Goal: Task Accomplishment & Management: Manage account settings

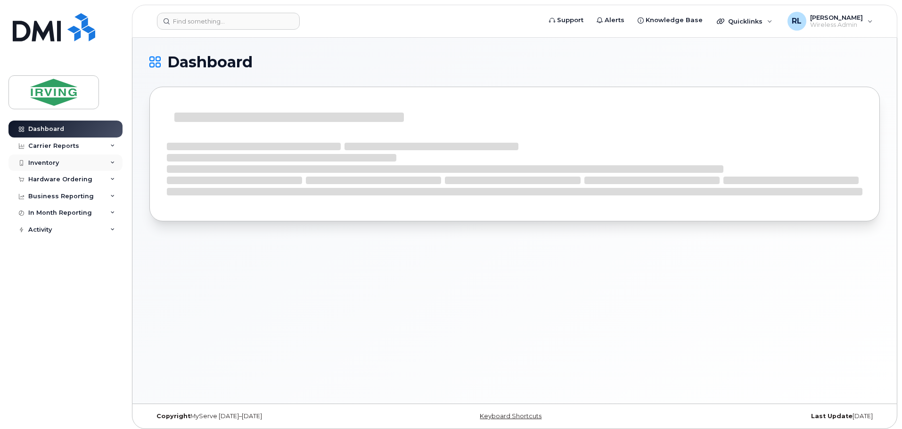
click at [45, 160] on div "Inventory" at bounding box center [43, 163] width 31 height 8
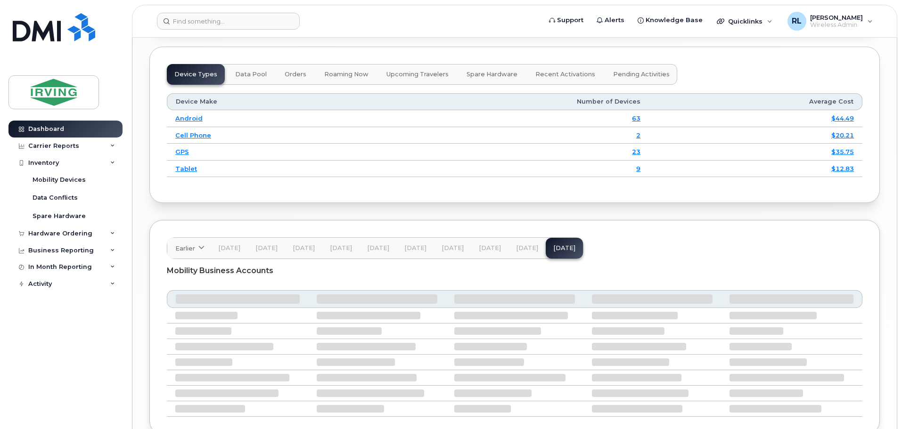
scroll to position [1117, 0]
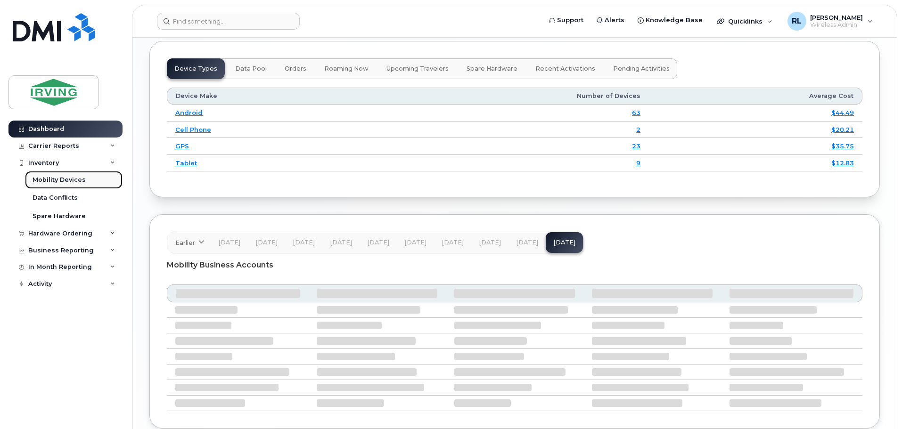
click at [58, 180] on div "Mobility Devices" at bounding box center [59, 180] width 53 height 8
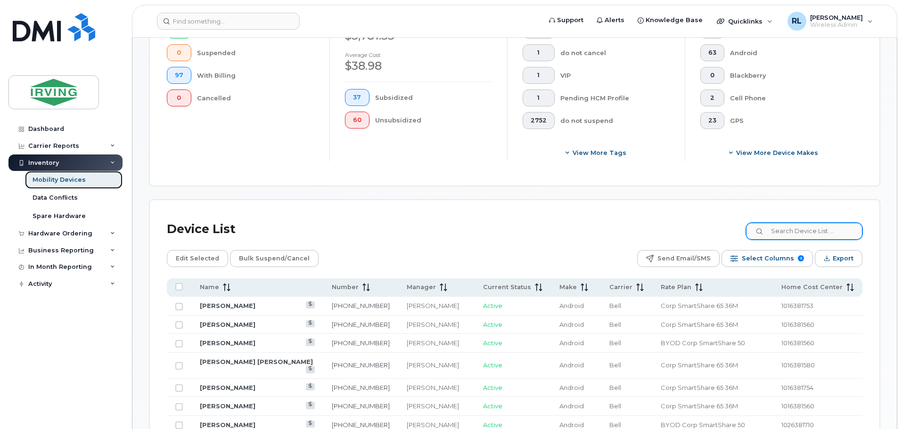
scroll to position [293, 0]
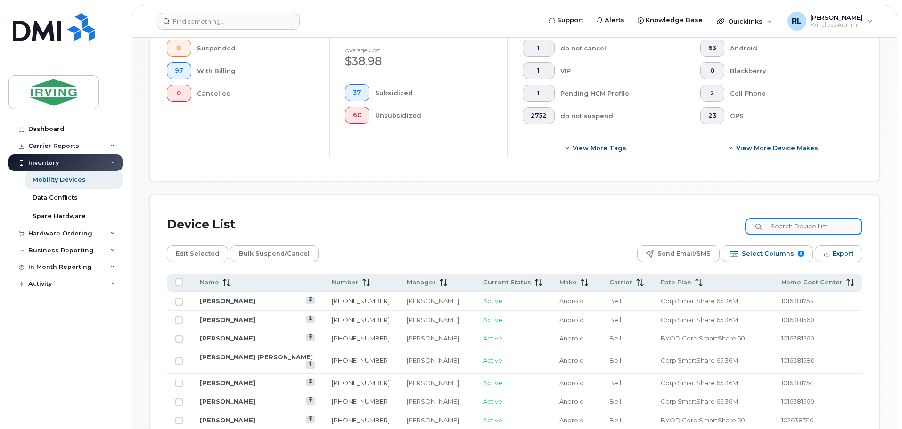
click at [813, 218] on input at bounding box center [803, 226] width 117 height 17
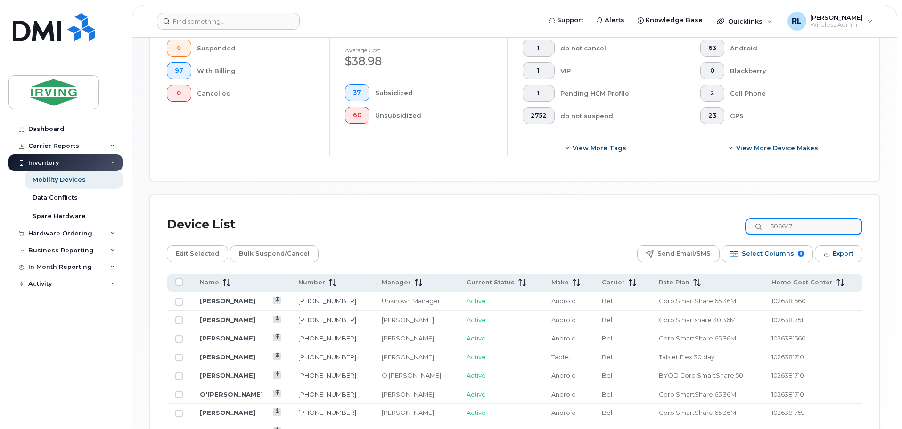
scroll to position [253, 0]
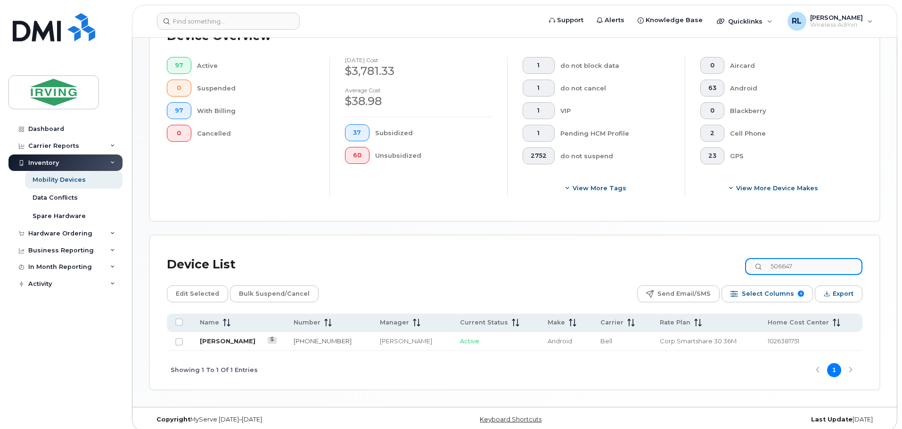
type input "506647"
click at [222, 338] on link "[PERSON_NAME]" at bounding box center [228, 342] width 56 height 8
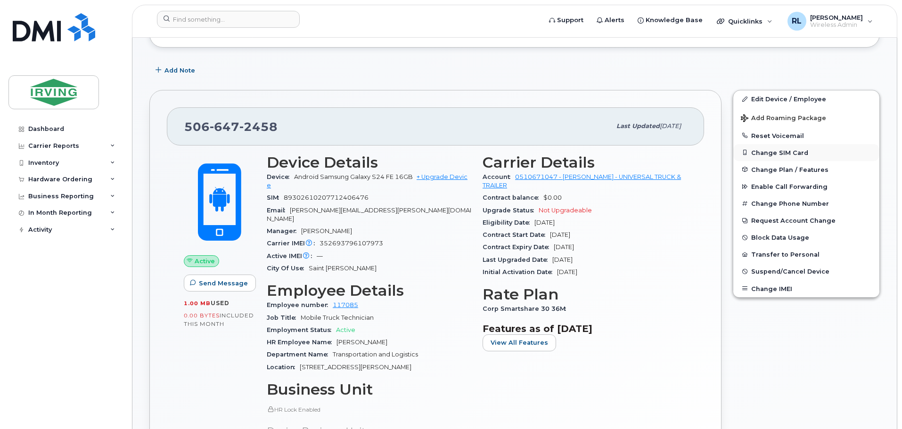
scroll to position [256, 0]
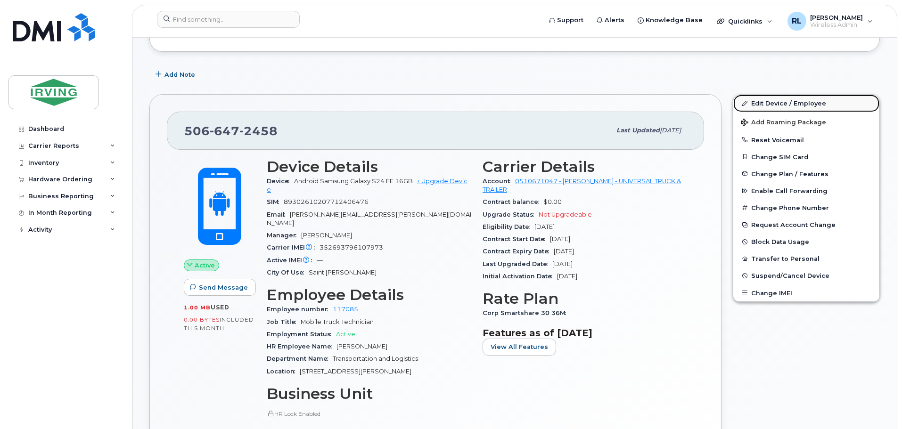
click at [787, 99] on link "Edit Device / Employee" at bounding box center [807, 103] width 146 height 17
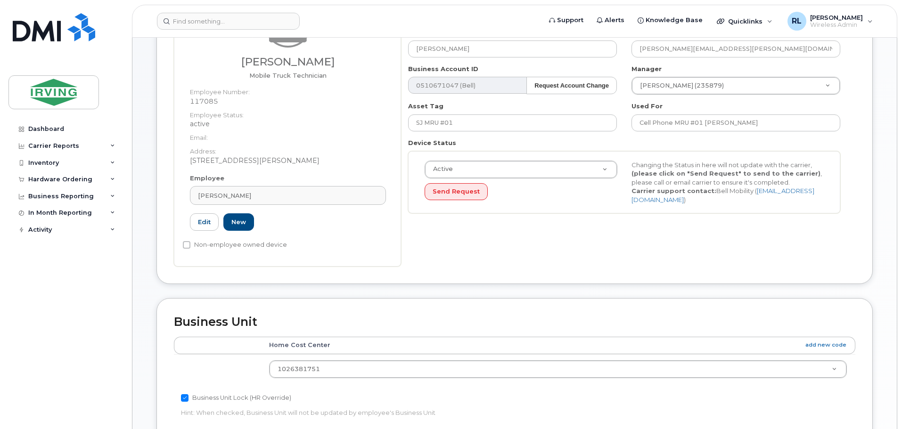
scroll to position [138, 0]
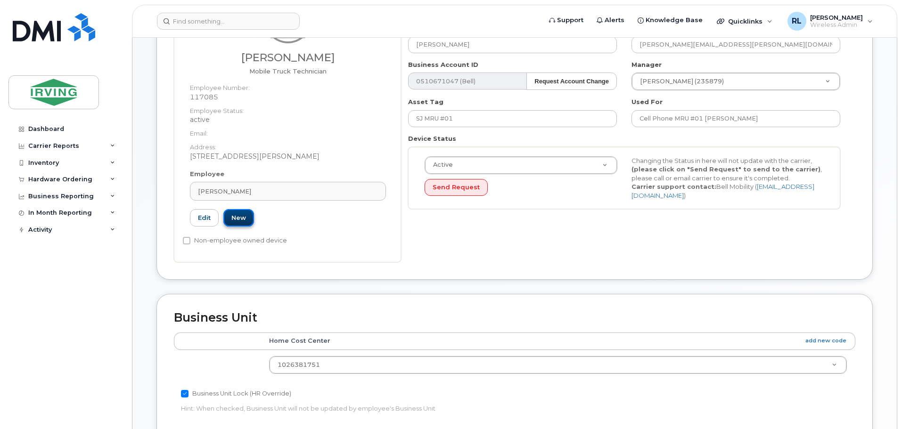
click at [239, 216] on link "New" at bounding box center [238, 217] width 31 height 17
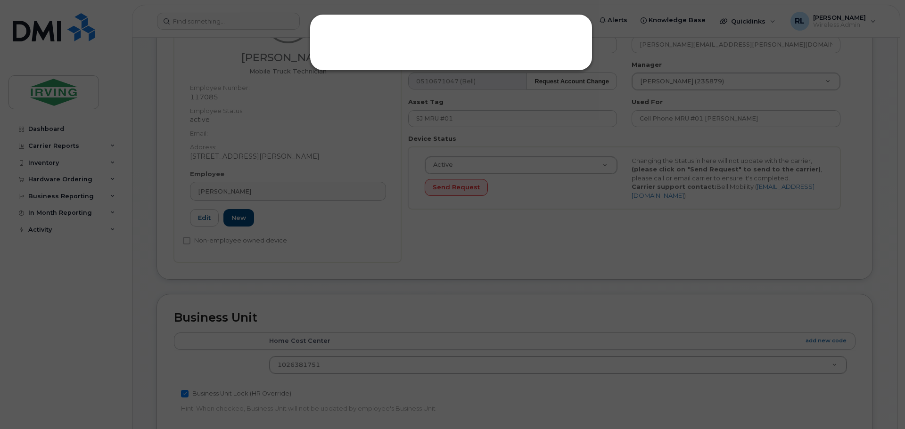
click at [271, 208] on div at bounding box center [452, 214] width 905 height 429
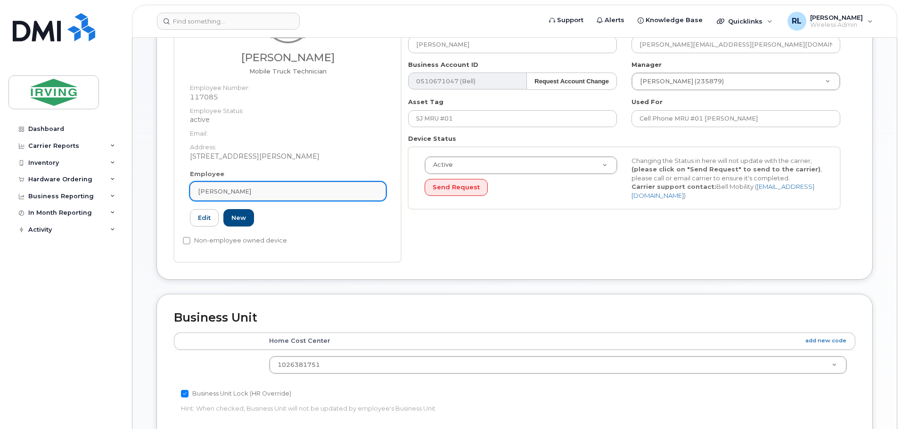
click at [242, 192] on div "[PERSON_NAME]" at bounding box center [288, 191] width 180 height 9
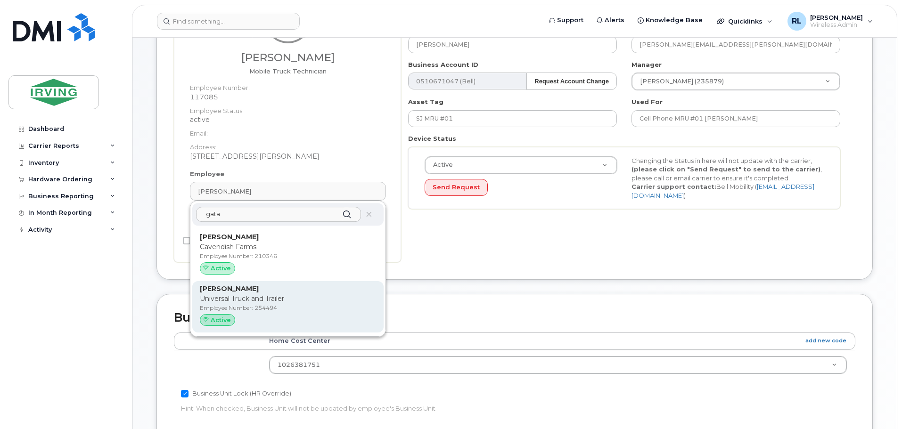
type input "gata"
click at [222, 297] on p "Universal Truck and Trailer" at bounding box center [288, 299] width 176 height 10
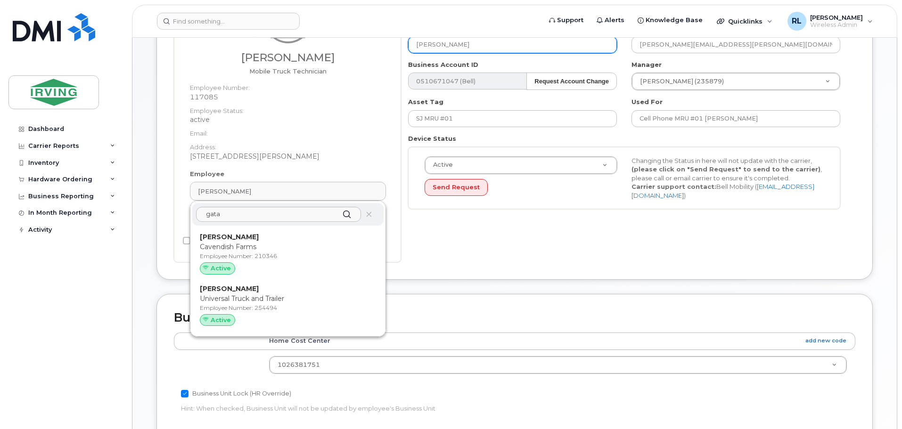
type input "254494"
type input "Jason Gatacre"
type input "gatacre.jason@universaltruckandtrailer.com"
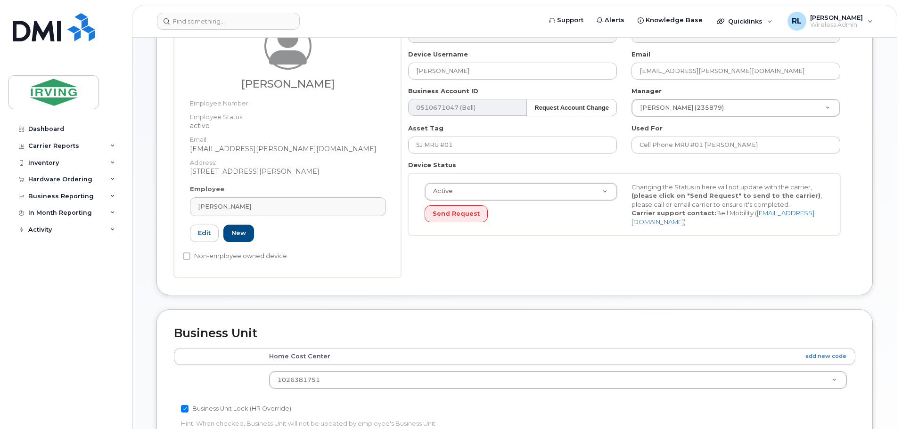
scroll to position [103, 0]
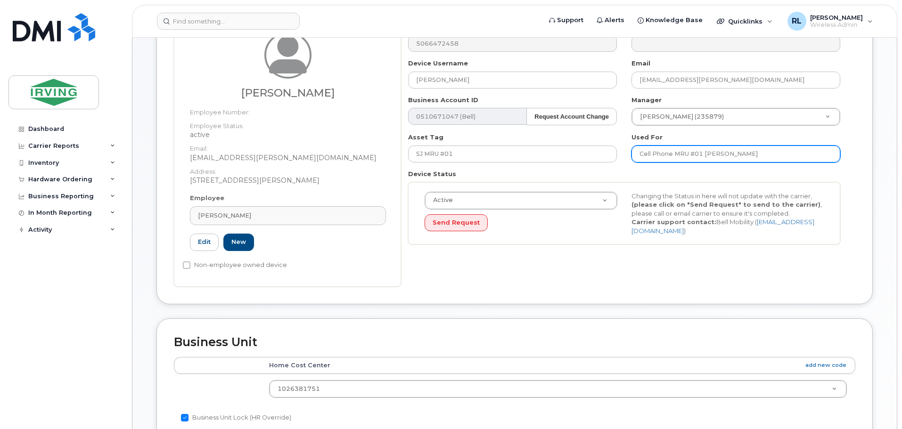
click at [742, 155] on input "Cell Phone MRU #01 Rick Allen" at bounding box center [736, 154] width 209 height 17
click at [713, 153] on input "Cell Phone MRU #01" at bounding box center [736, 154] width 209 height 17
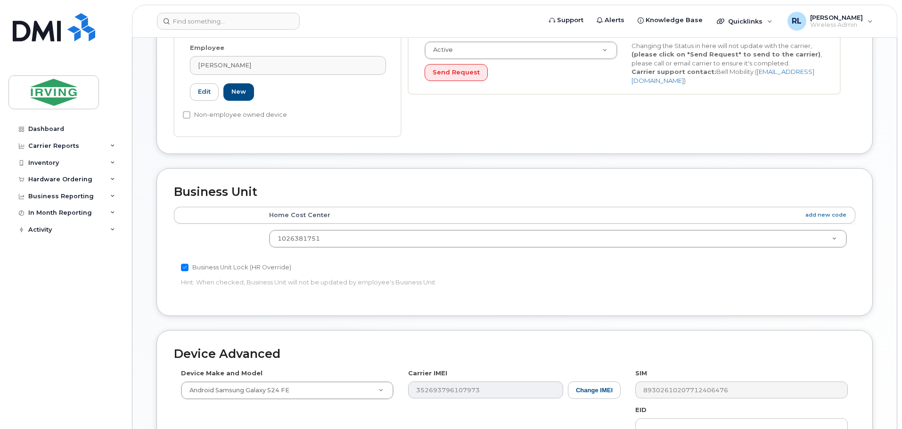
scroll to position [255, 0]
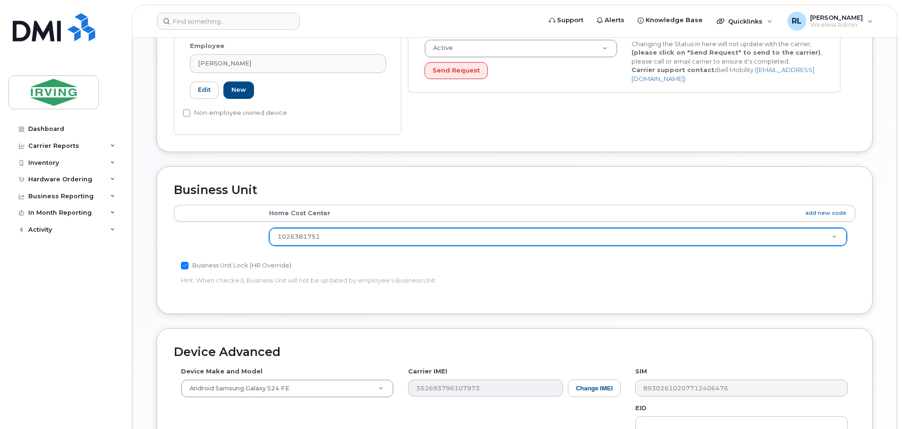
type input "Cell Phone MRU #08"
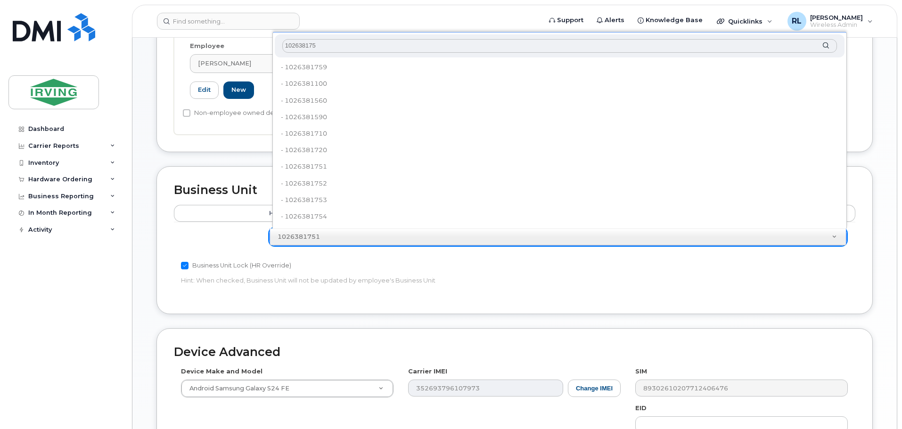
type input "1026381758"
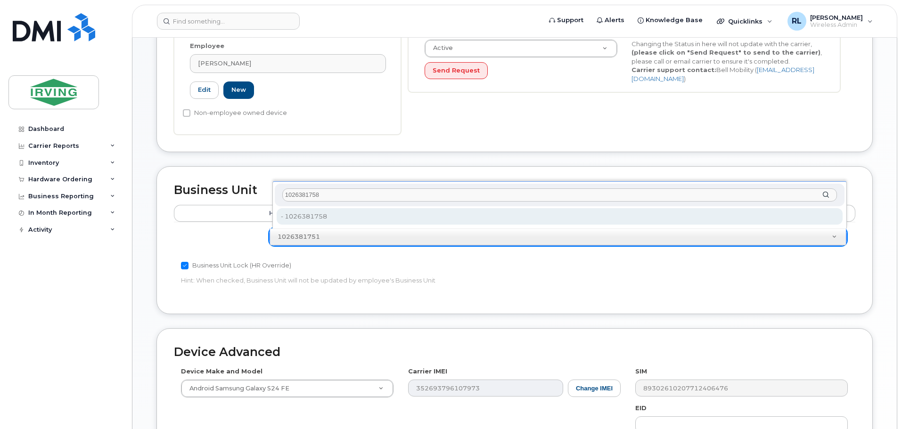
type input "5656808"
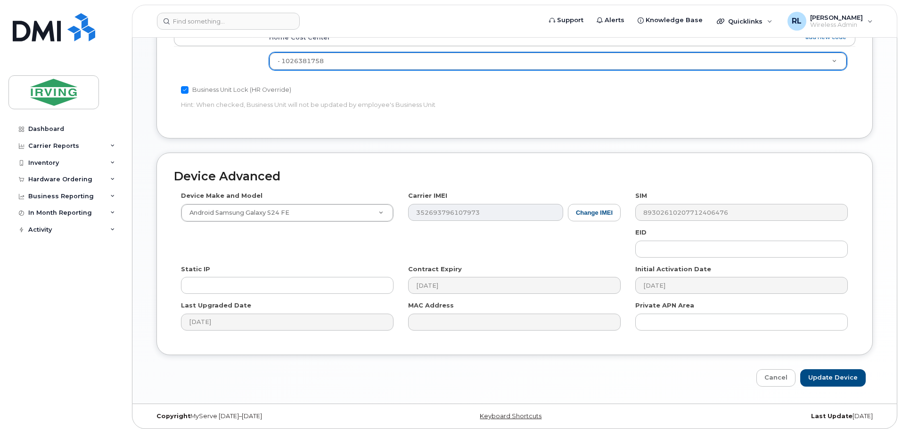
scroll to position [436, 0]
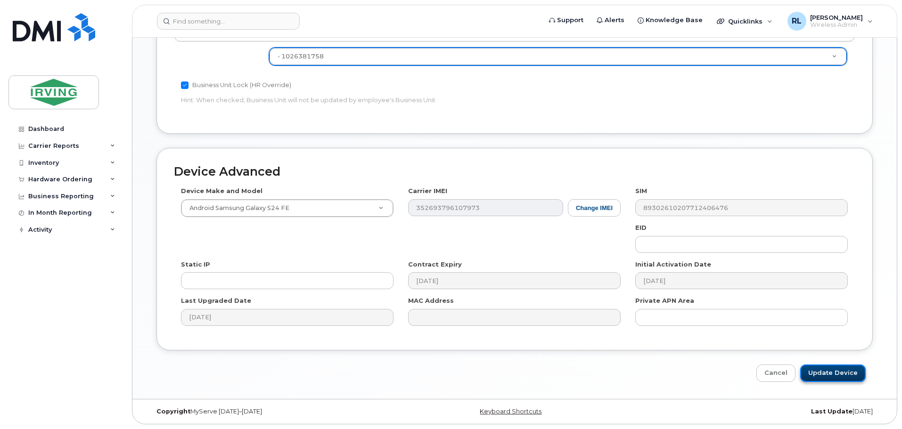
click at [830, 370] on input "Update Device" at bounding box center [833, 373] width 66 height 17
type input "Saving..."
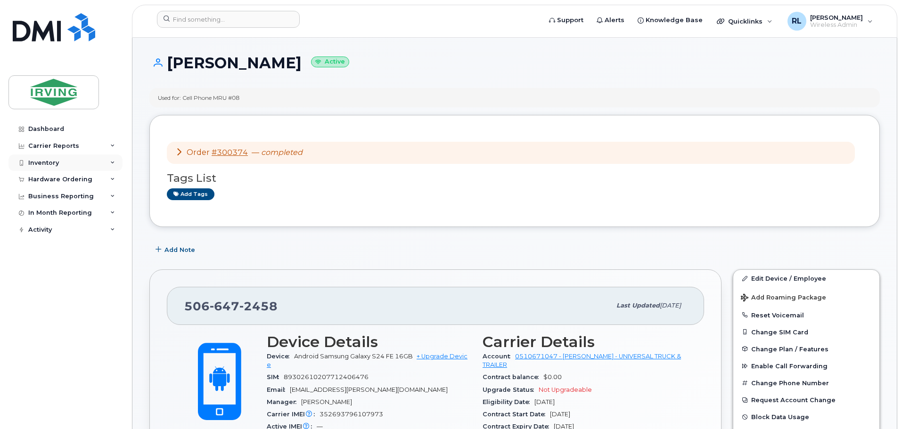
click at [44, 162] on div "Inventory" at bounding box center [43, 163] width 31 height 8
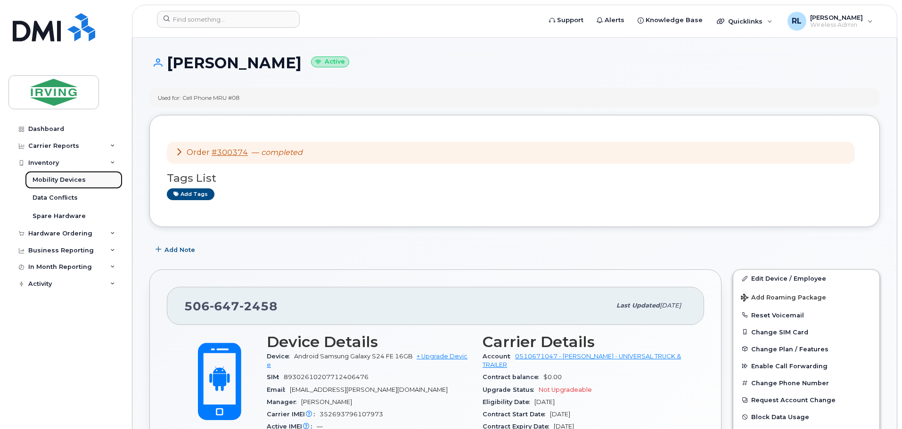
click at [59, 180] on div "Mobility Devices" at bounding box center [59, 180] width 53 height 8
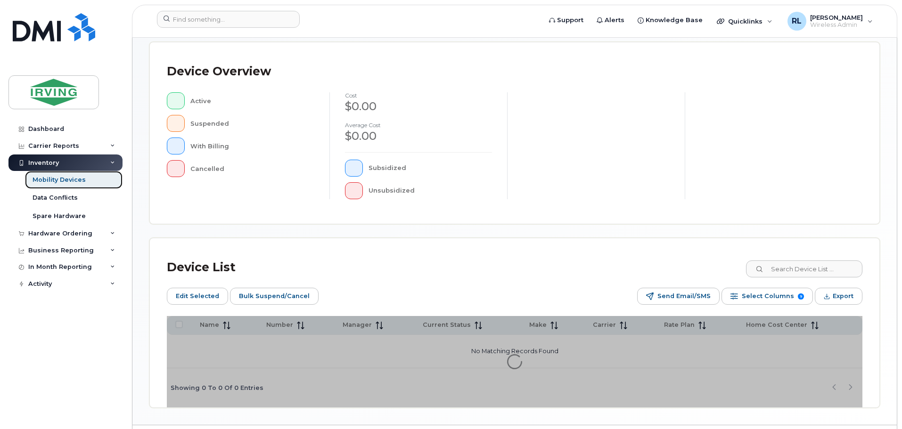
scroll to position [236, 0]
